Goal: Contribute content: Add original content to the website for others to see

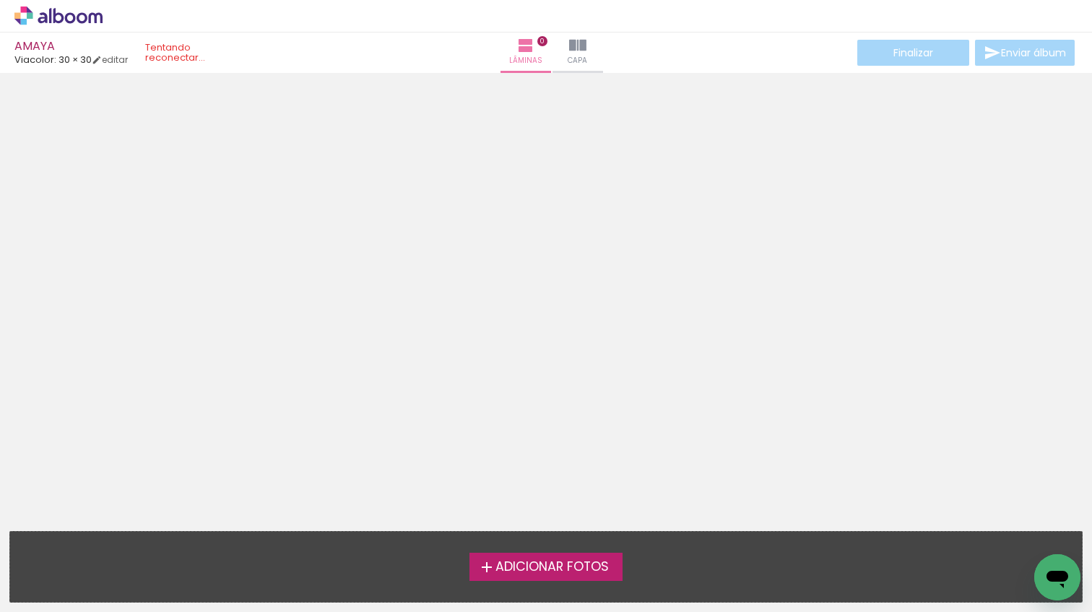
click at [578, 573] on span "Adicionar Fotos" at bounding box center [551, 566] width 113 height 13
click at [0, 0] on input "file" at bounding box center [0, 0] width 0 height 0
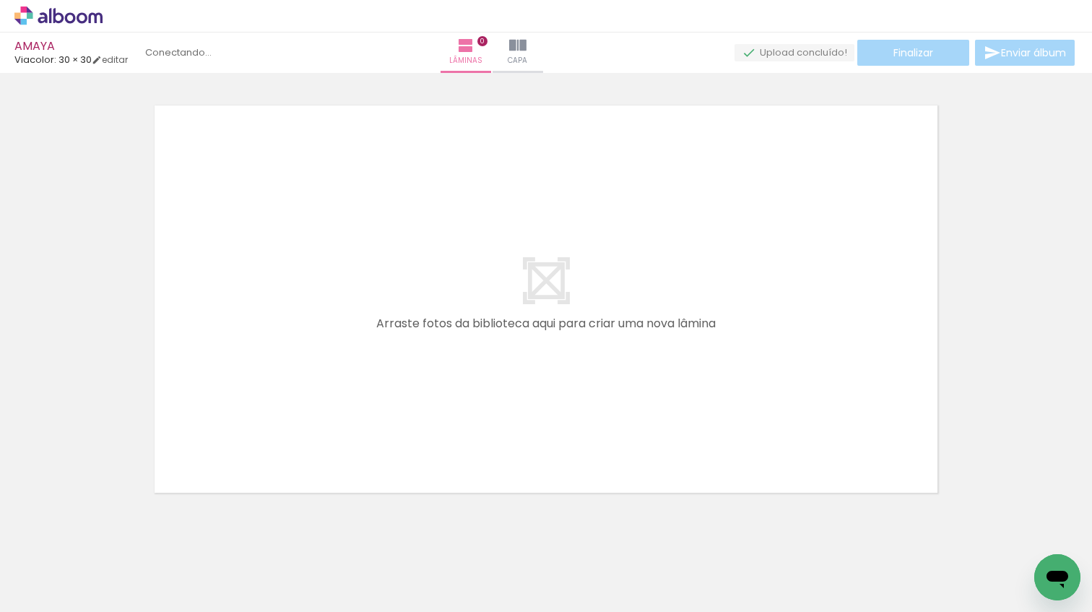
scroll to position [18, 0]
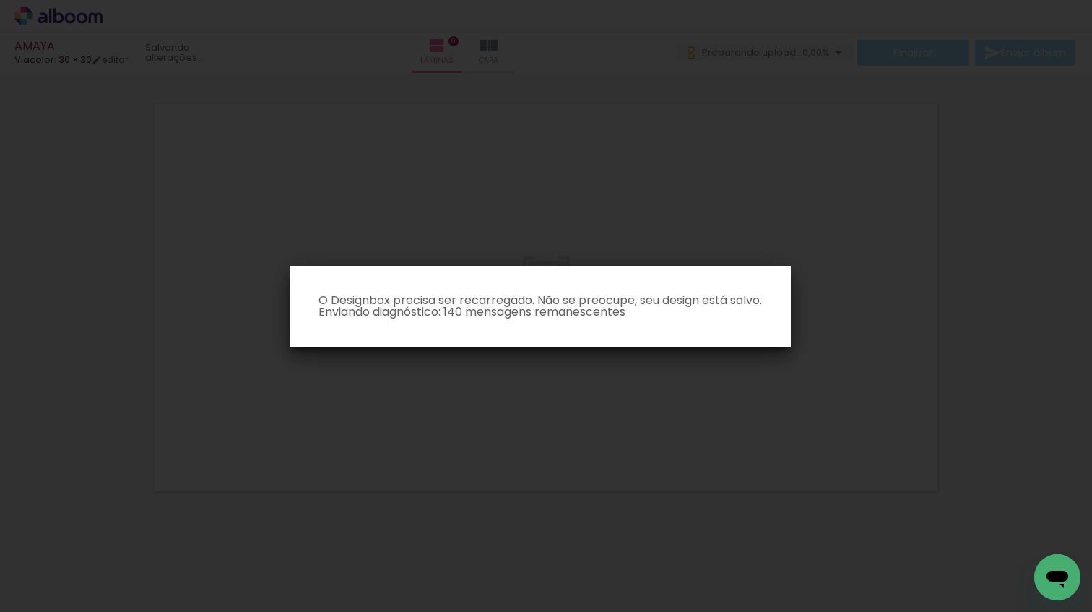
click at [606, 359] on iron-overlay-backdrop at bounding box center [546, 306] width 1092 height 612
